Goal: Register for event/course: Register for event/course

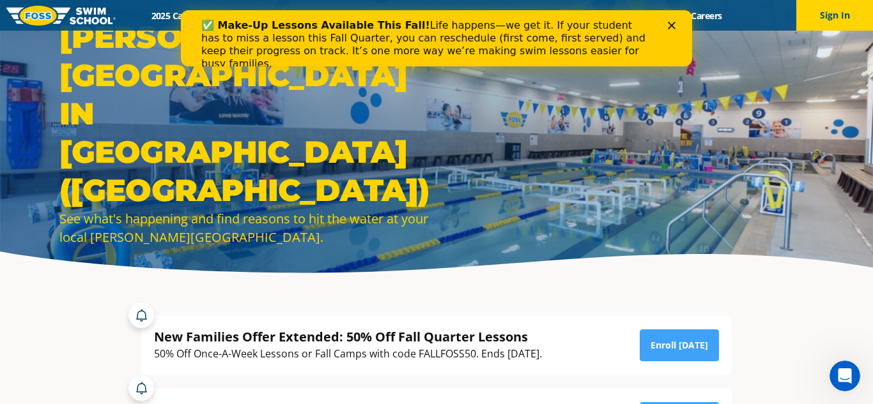
click at [675, 25] on icon "Close" at bounding box center [672, 26] width 8 height 8
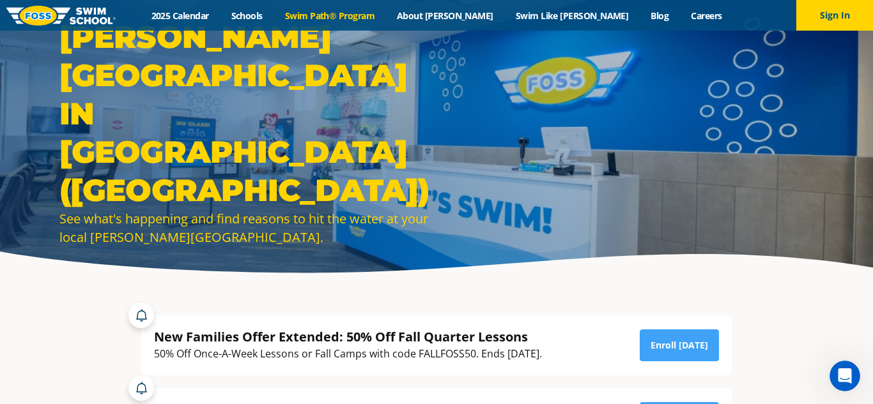
click at [347, 12] on link "Swim Path® Program" at bounding box center [329, 16] width 112 height 12
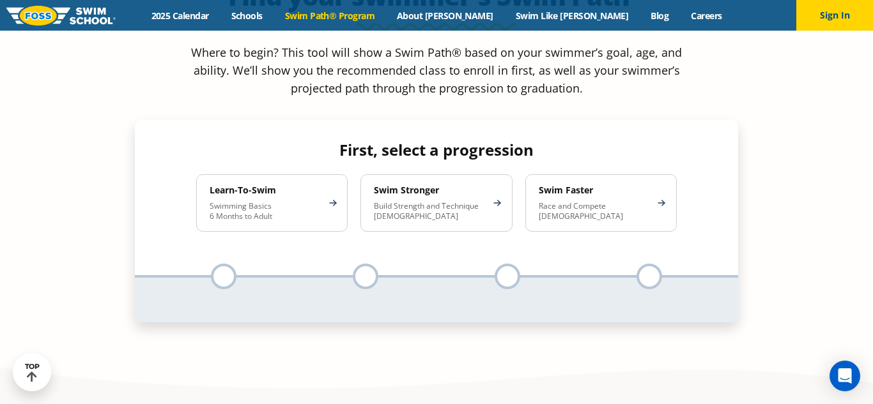
scroll to position [1212, 0]
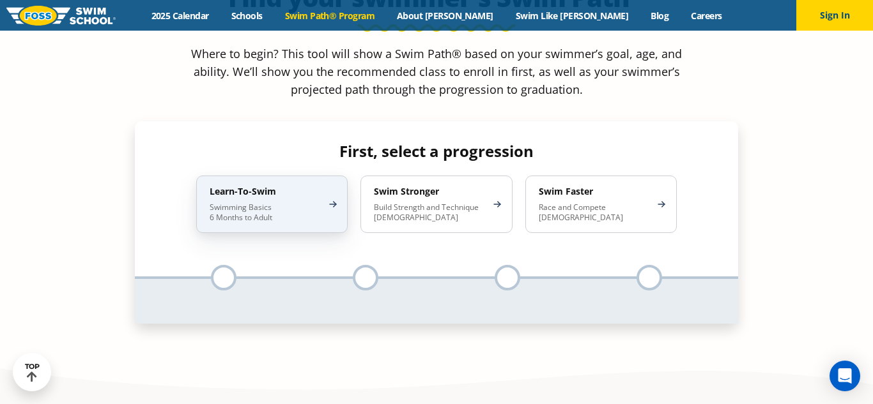
click at [308, 176] on div "Learn-To-Swim Swimming Basics 6 Months to Adult" at bounding box center [271, 204] width 151 height 57
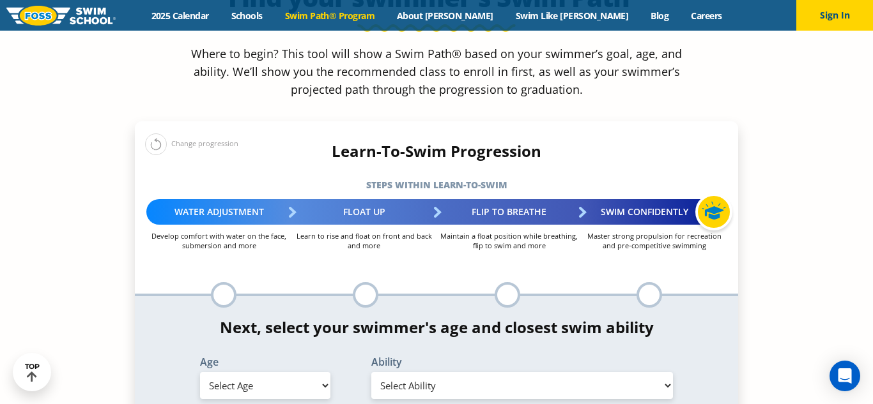
click at [303, 372] on select "Select Age [DEMOGRAPHIC_DATA] months - 1 year 1 year 2 years 3 years 4 years 5 …" at bounding box center [265, 385] width 130 height 27
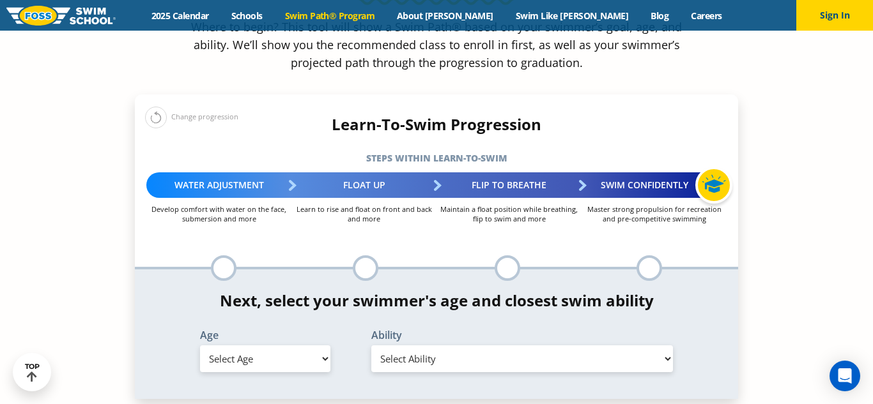
scroll to position [1256, 0]
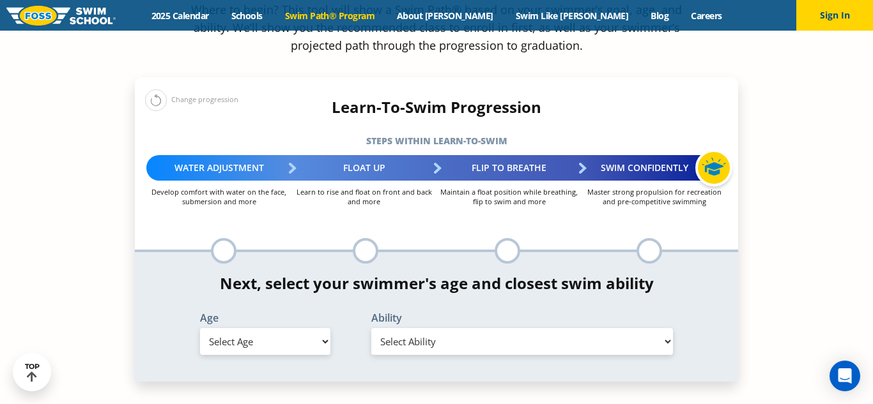
click at [293, 328] on select "Select Age [DEMOGRAPHIC_DATA] months - 1 year 1 year 2 years 3 years 4 years 5 …" at bounding box center [265, 341] width 130 height 27
select select "1-year"
click at [200, 328] on select "Select Age [DEMOGRAPHIC_DATA] months - 1 year 1 year 2 years 3 years 4 years 5 …" at bounding box center [265, 341] width 130 height 27
click at [481, 328] on select "Select Ability First in-water experience Comfortable with water poured over the…" at bounding box center [521, 341] width 301 height 27
select select "1-year-comfortable-with-water-poured-over-face-eyes-and-ears-and-with-ears-in-w…"
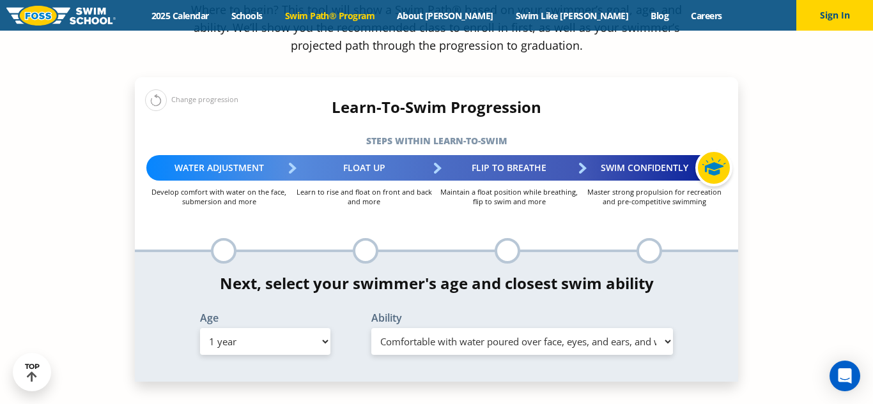
click at [371, 328] on select "Select Ability First in-water experience Comfortable with water poured over the…" at bounding box center [521, 341] width 301 height 27
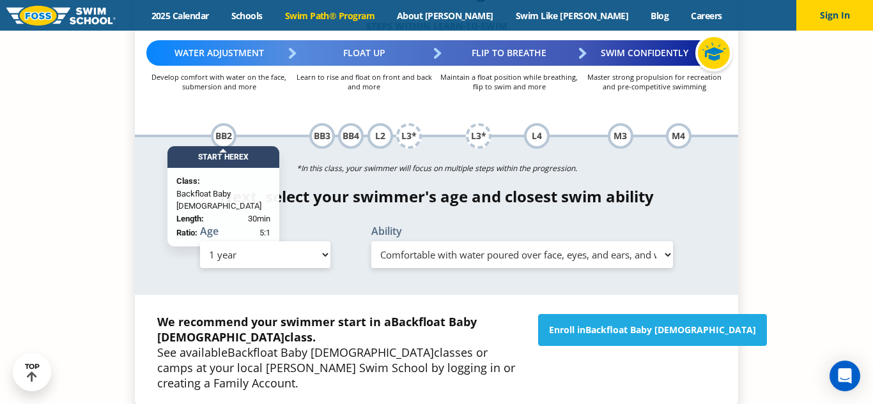
scroll to position [1377, 0]
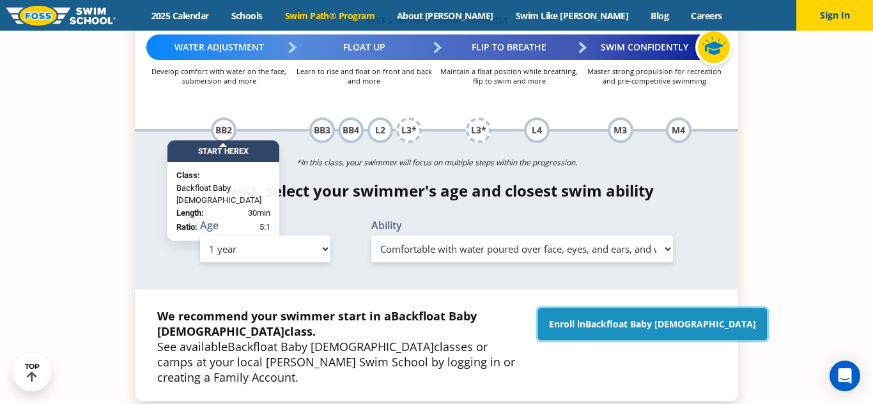
click at [632, 318] on span "Backfloat Baby [DEMOGRAPHIC_DATA]" at bounding box center [670, 324] width 171 height 12
